Goal: Find specific page/section: Find specific page/section

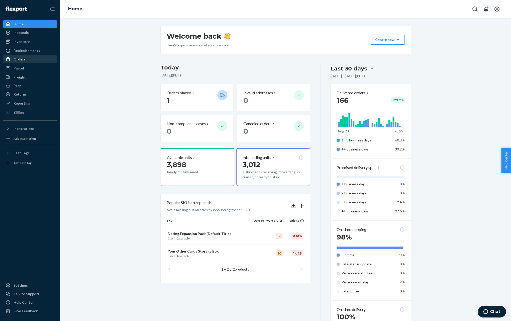
click at [29, 58] on div "Orders" at bounding box center [30, 59] width 53 height 7
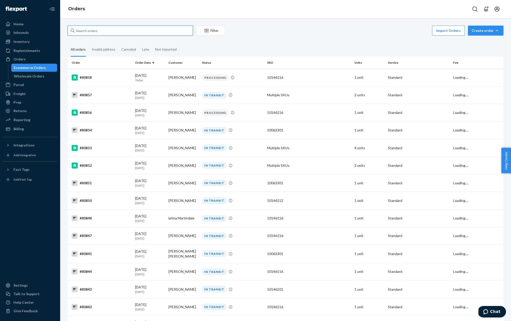
click at [122, 30] on input "text" at bounding box center [130, 31] width 125 height 10
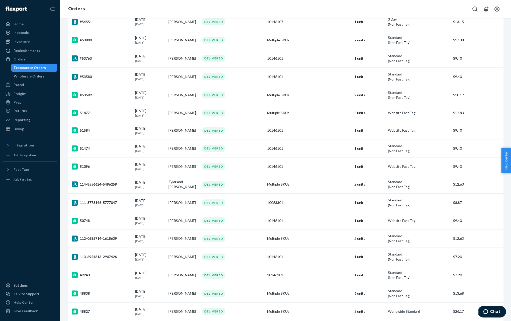
scroll to position [766, 0]
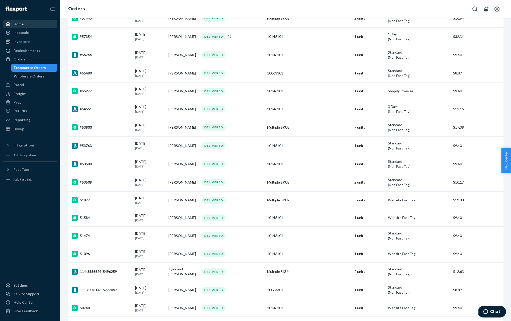
type input "[PERSON_NAME]"
click at [29, 28] on link "Home" at bounding box center [30, 24] width 54 height 8
